Goal: Task Accomplishment & Management: Use online tool/utility

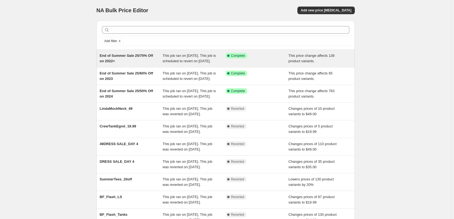
click at [118, 58] on div "End of Summer Sale 25/70% Off on 2022<" at bounding box center [131, 58] width 63 height 11
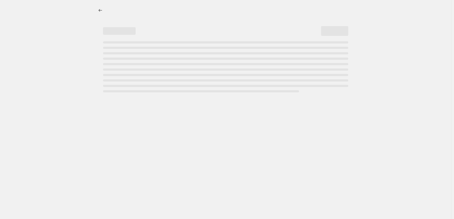
select select "pcap"
select select "no_change"
select select "tag"
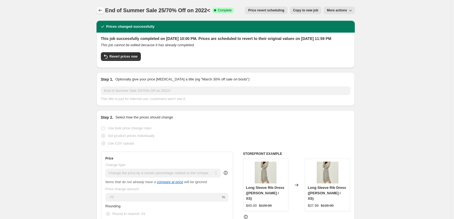
click at [102, 10] on icon "Price change jobs" at bounding box center [100, 10] width 5 height 5
